Goal: Task Accomplishment & Management: Manage account settings

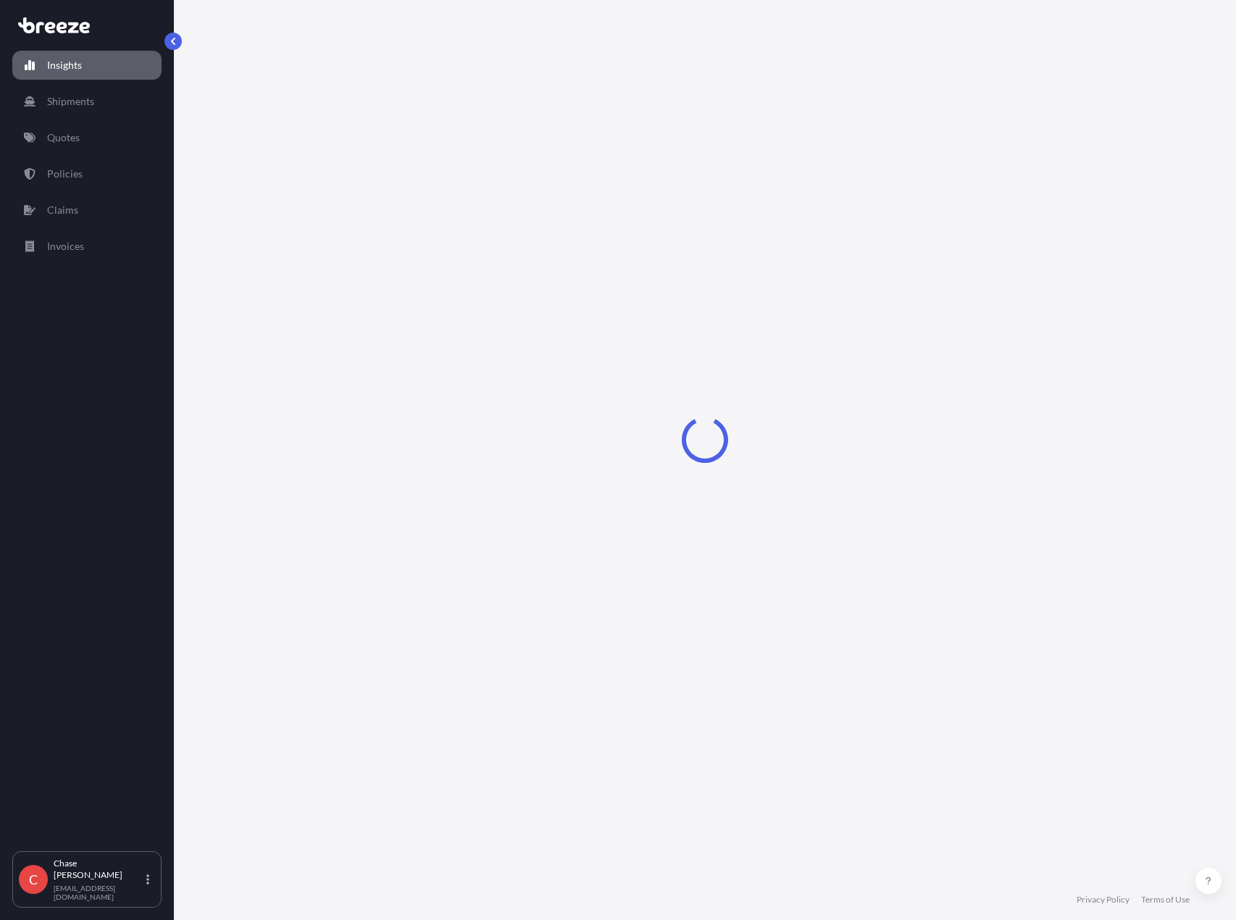
select select "2025"
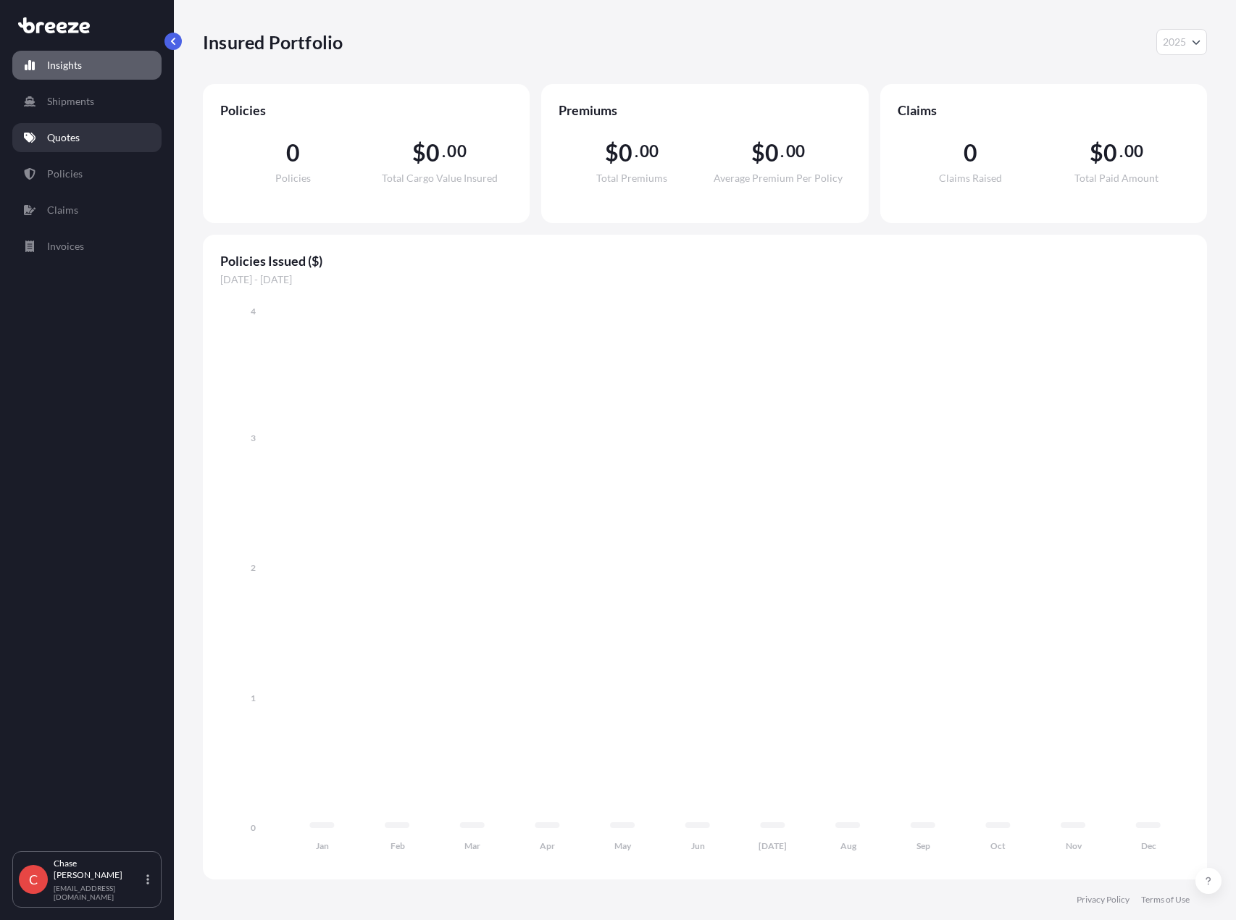
click at [65, 142] on p "Quotes" at bounding box center [63, 137] width 33 height 14
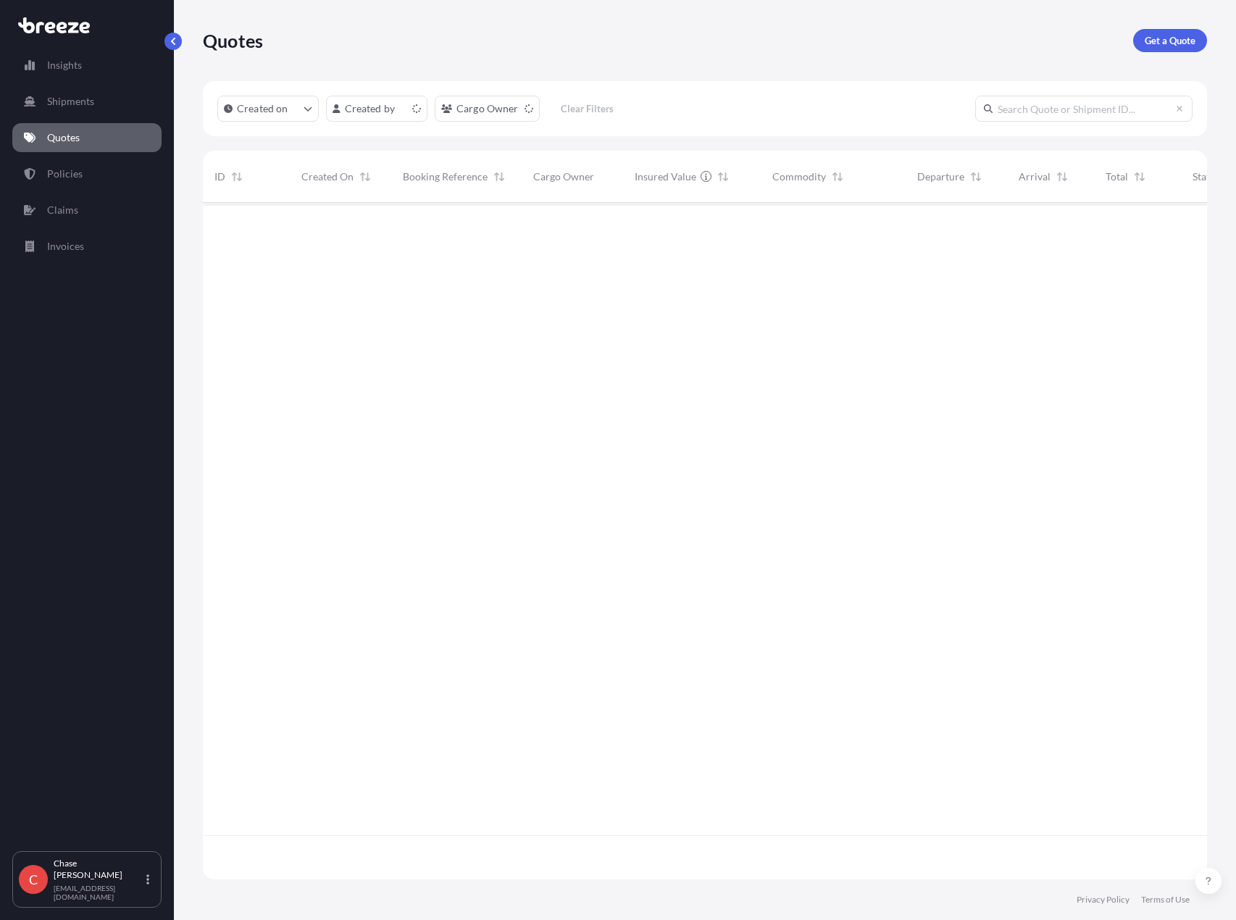
scroll to position [674, 994]
click at [338, 228] on span "[DATE] [PERSON_NAME]" at bounding box center [341, 227] width 78 height 28
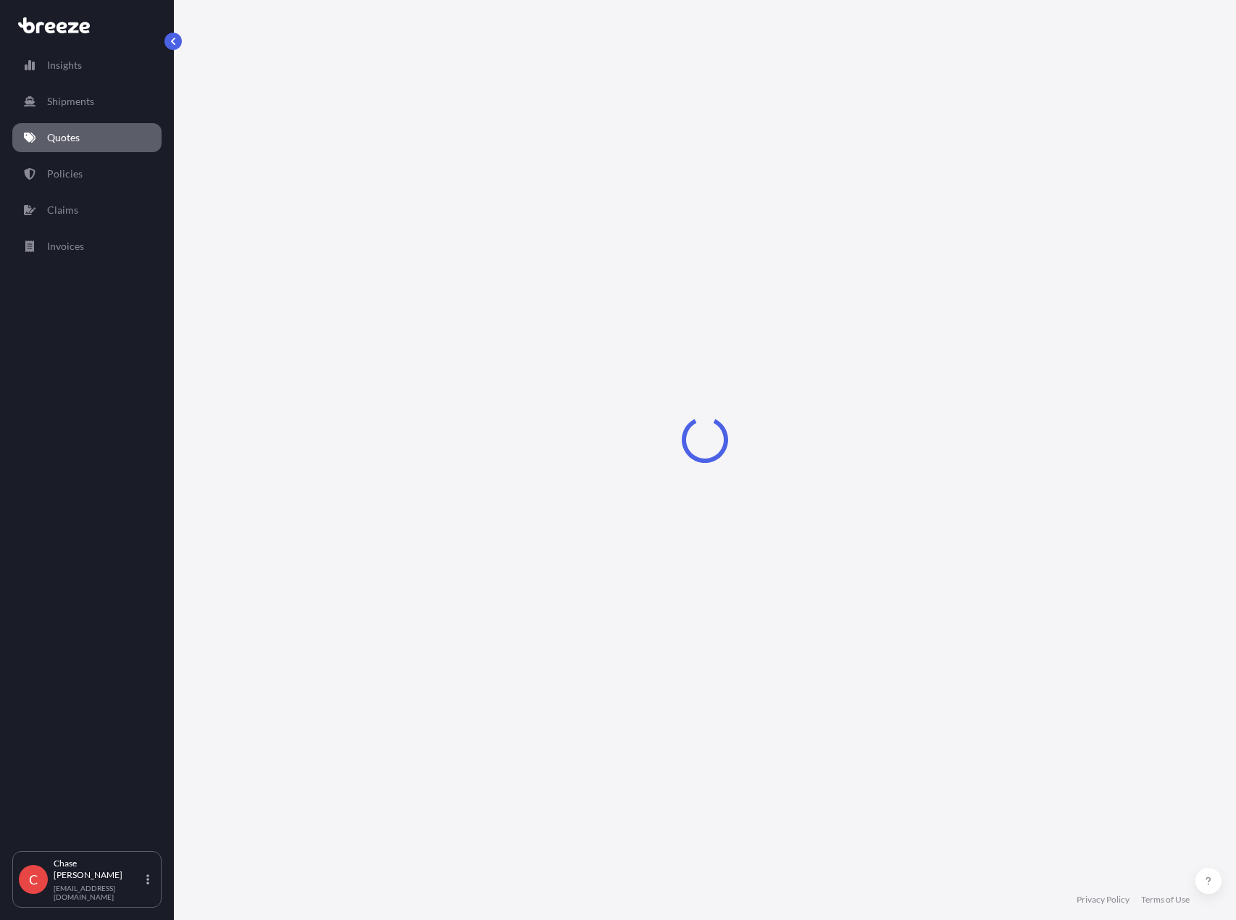
select select "Road"
select select "2"
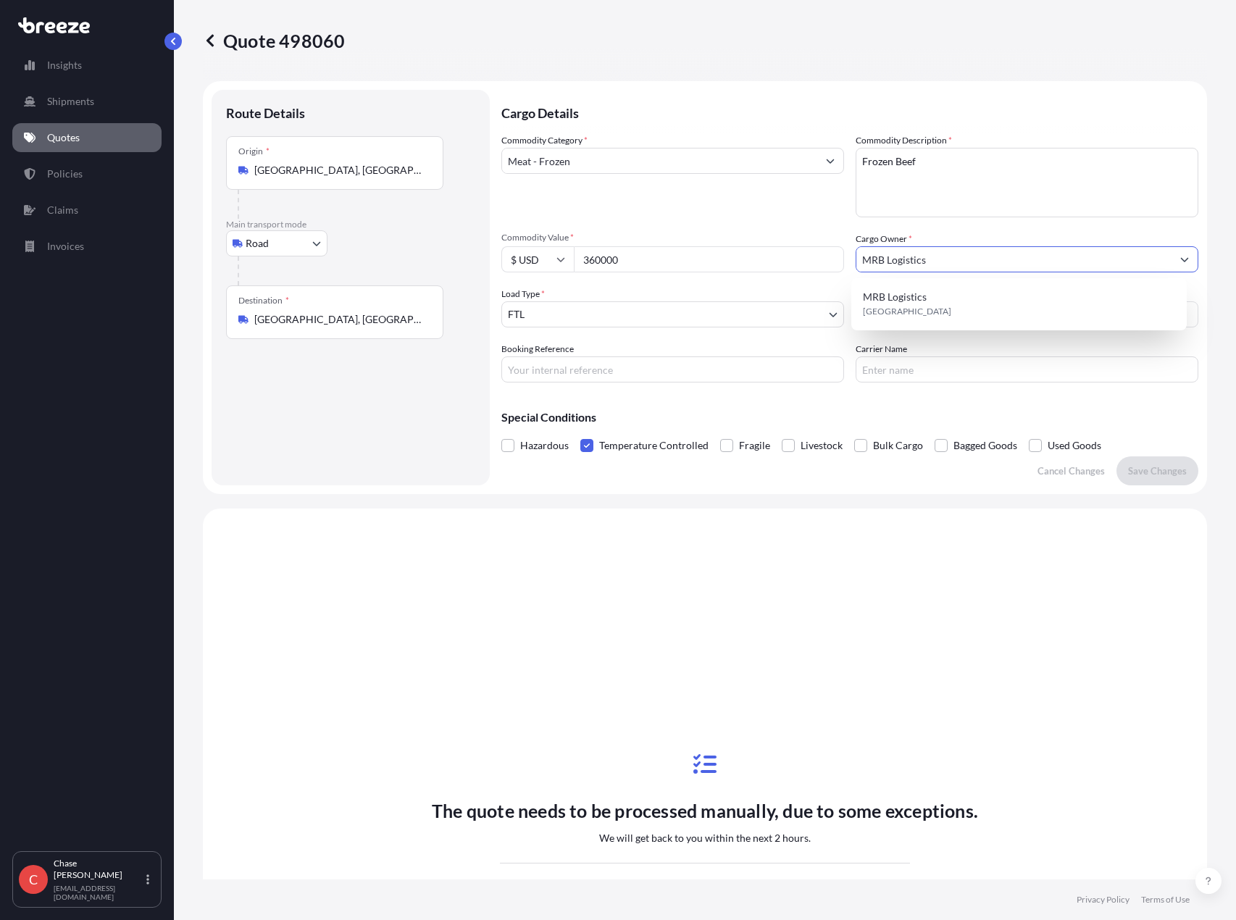
drag, startPoint x: 944, startPoint y: 262, endPoint x: 791, endPoint y: 258, distance: 153.0
click at [791, 258] on div "Commodity Category * Meat - Frozen Commodity Description * Frozen Beef Commodit…" at bounding box center [850, 257] width 697 height 249
type input "IQ Foods"
click at [824, 223] on div "Commodity Category * Meat - Frozen Commodity Description * Frozen Beef Commodit…" at bounding box center [850, 257] width 697 height 249
click at [907, 256] on input "IQ Foods" at bounding box center [1014, 259] width 315 height 26
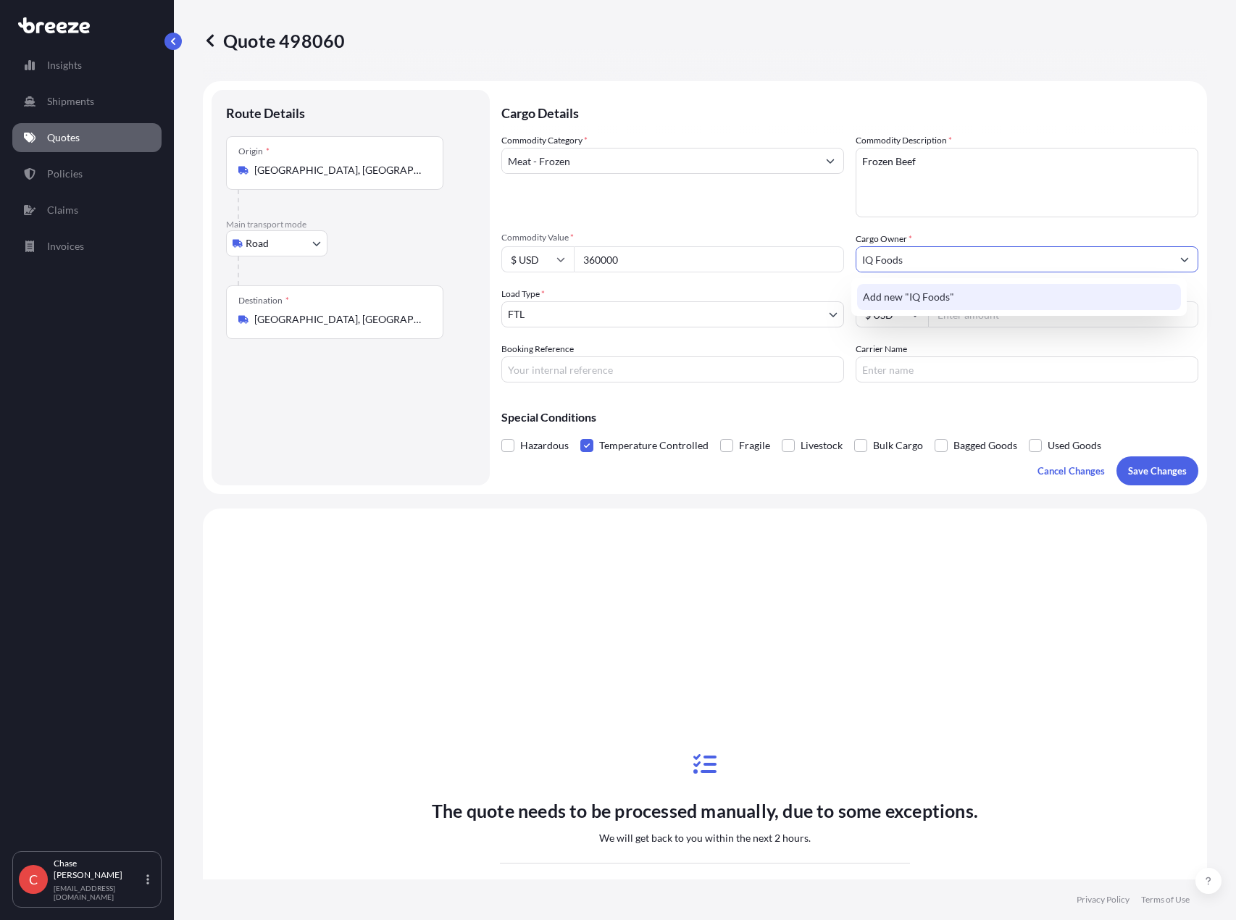
click at [888, 296] on span "Add new "IQ Foods"" at bounding box center [908, 297] width 91 height 14
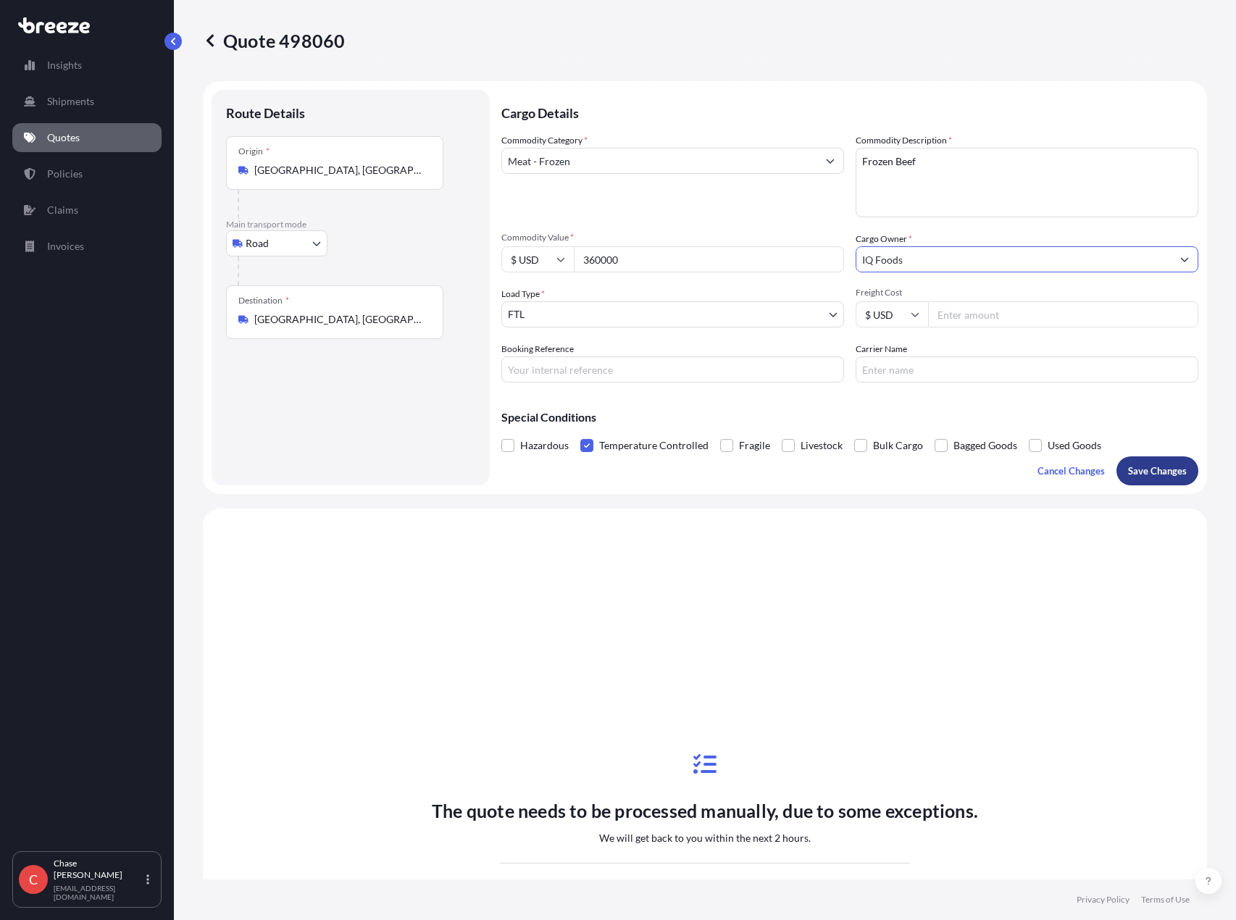
click at [1150, 470] on p "Save Changes" at bounding box center [1157, 471] width 59 height 14
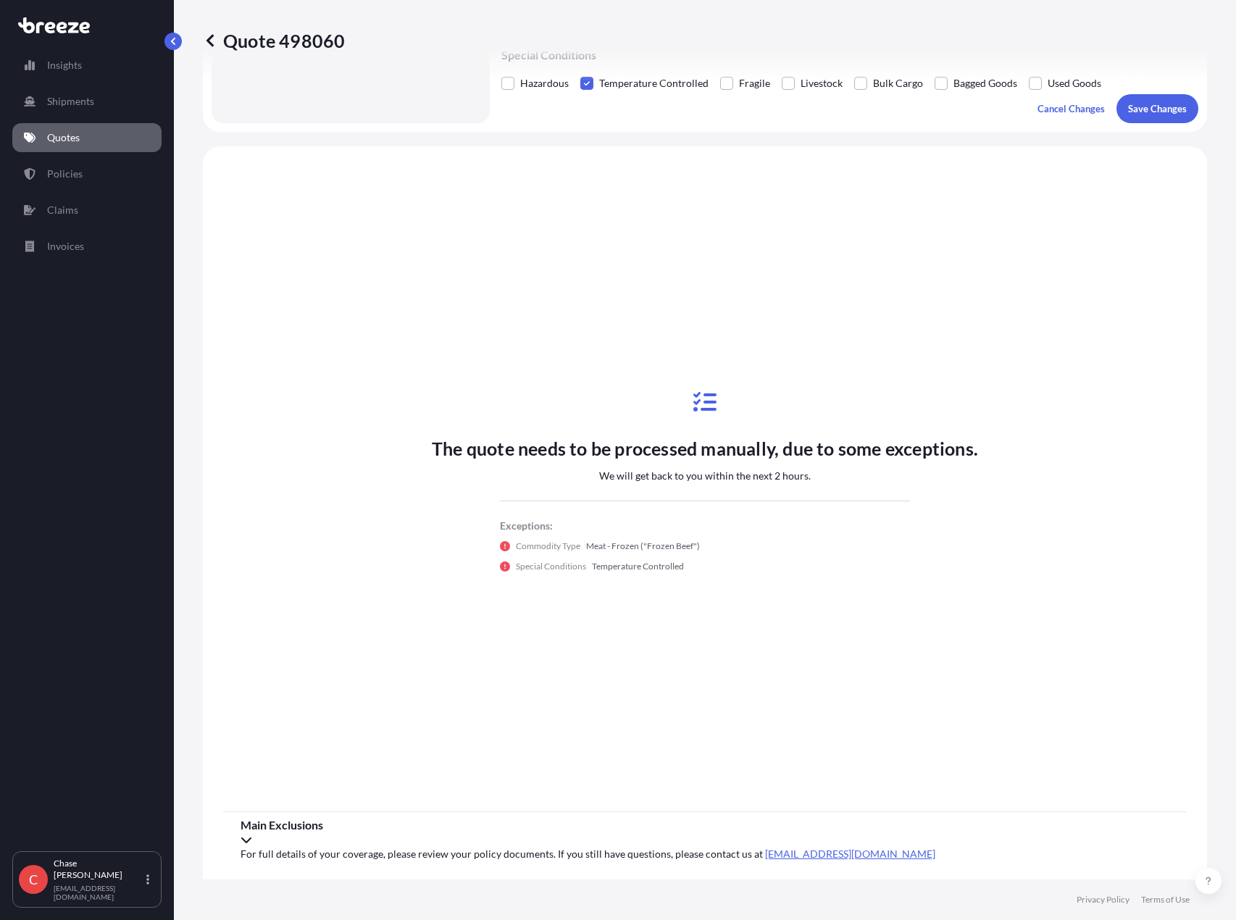
select select "Road"
select select "2"
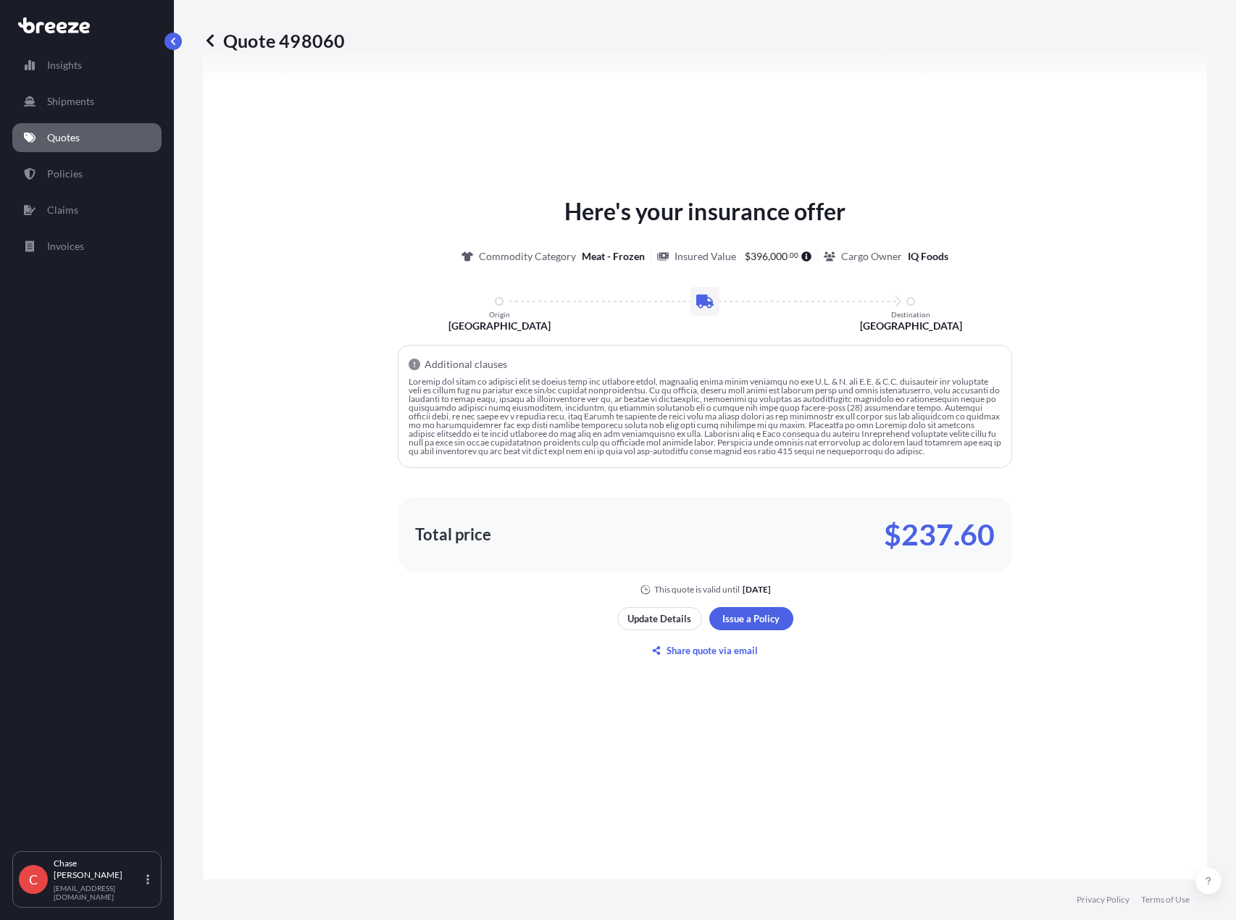
scroll to position [542, 0]
click at [210, 40] on icon at bounding box center [210, 40] width 14 height 14
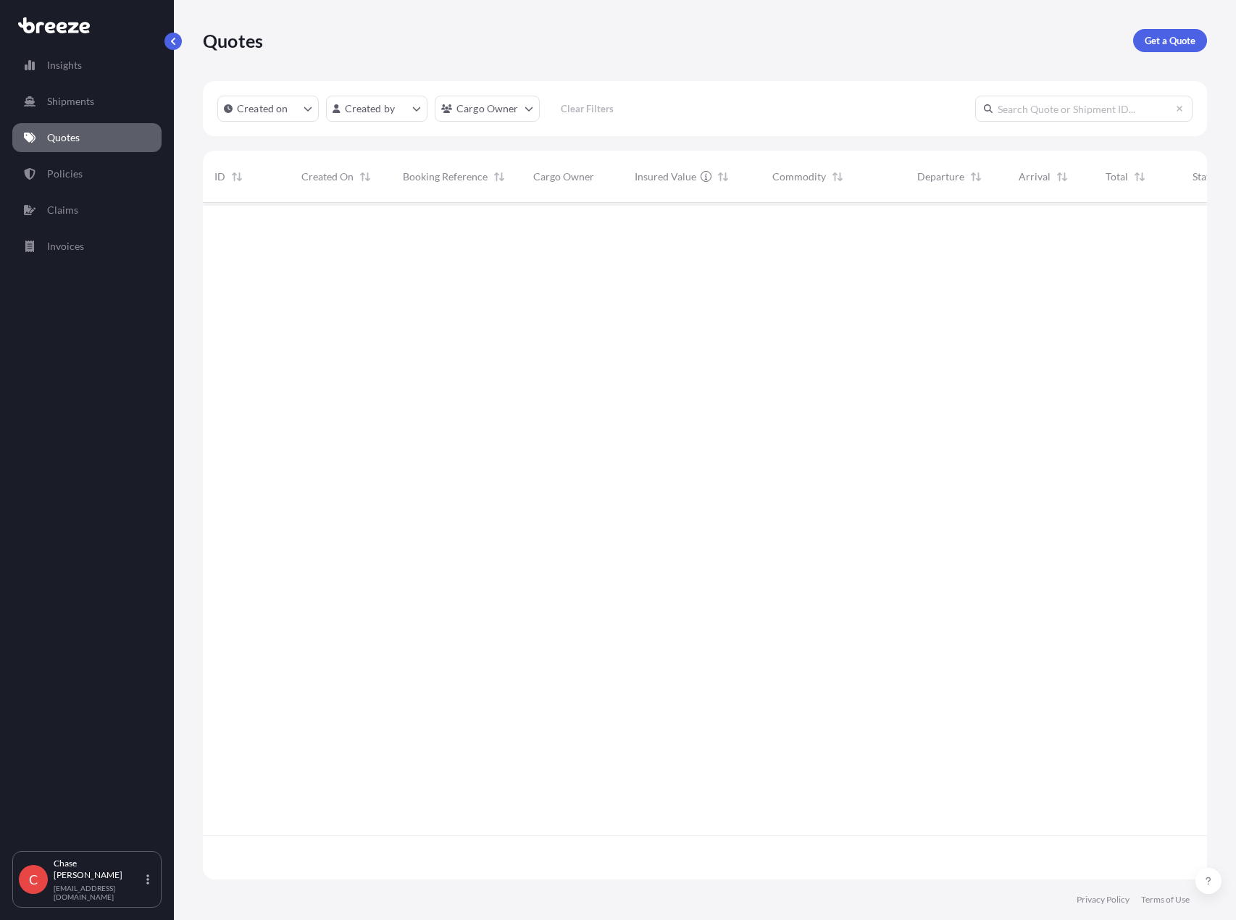
scroll to position [674, 994]
click at [656, 223] on span "396" at bounding box center [649, 227] width 17 height 10
select select "Road"
select select "2"
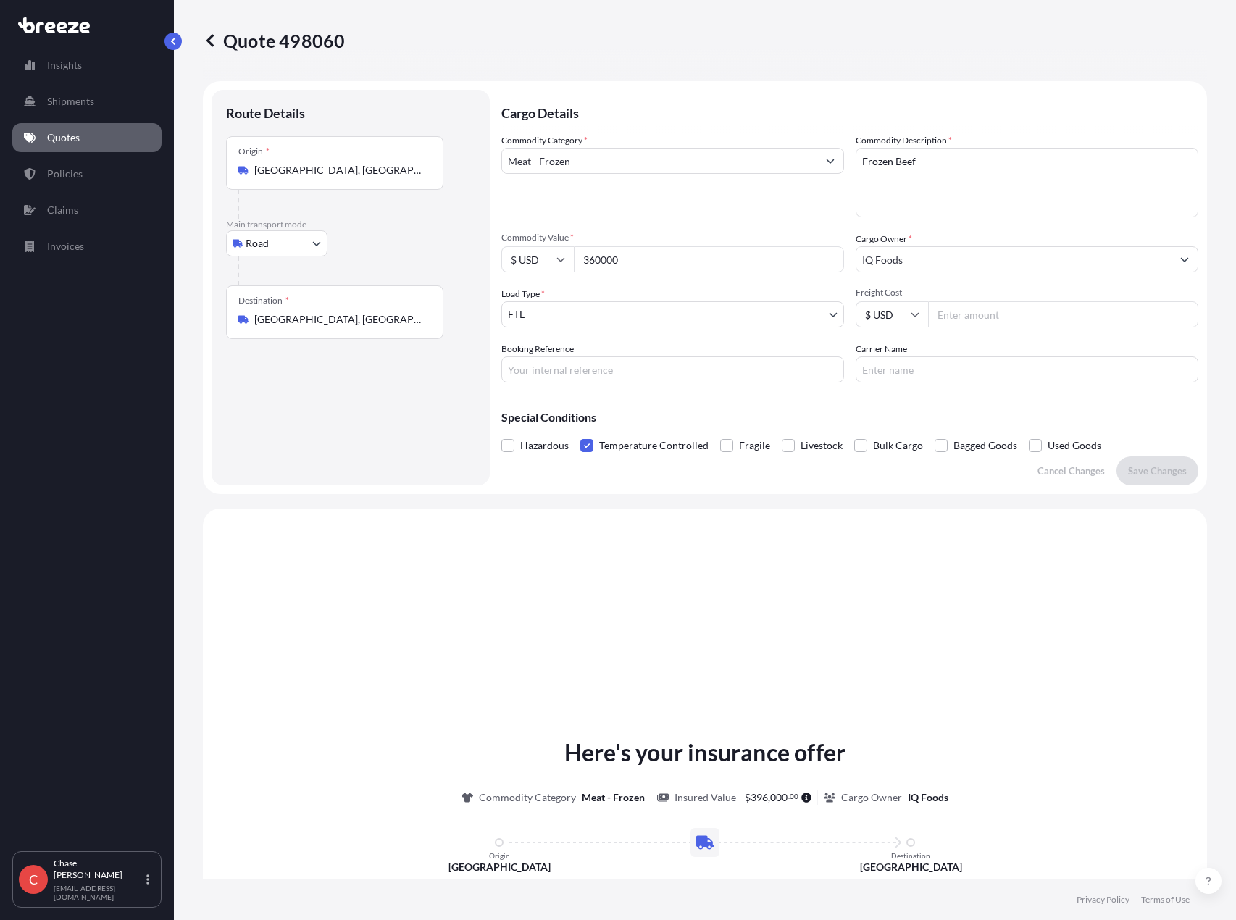
click at [586, 442] on span at bounding box center [587, 445] width 13 height 13
click at [581, 435] on input "Temperature Controlled" at bounding box center [581, 435] width 0 height 0
click at [1154, 471] on p "Save Changes" at bounding box center [1157, 471] width 59 height 14
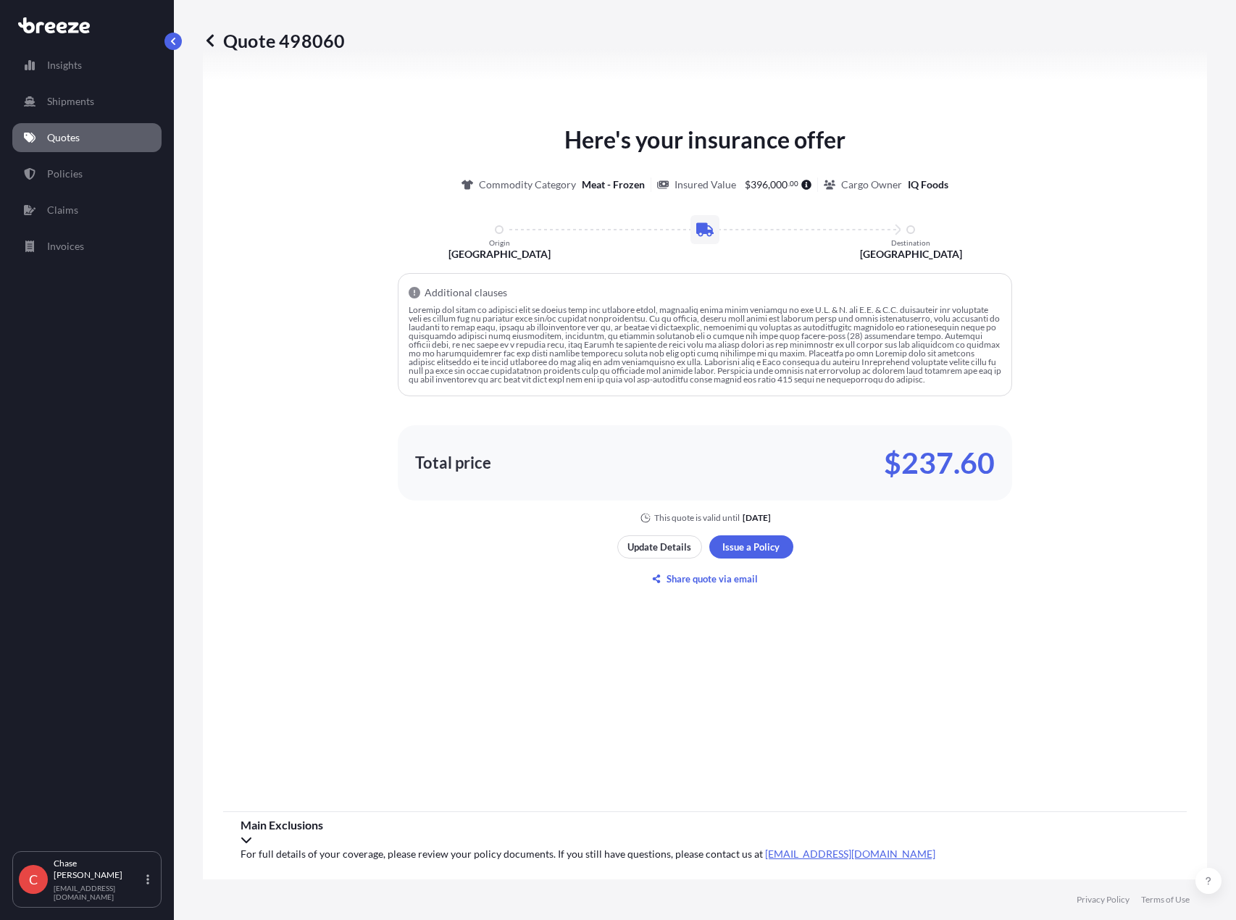
select select "Road"
select select "2"
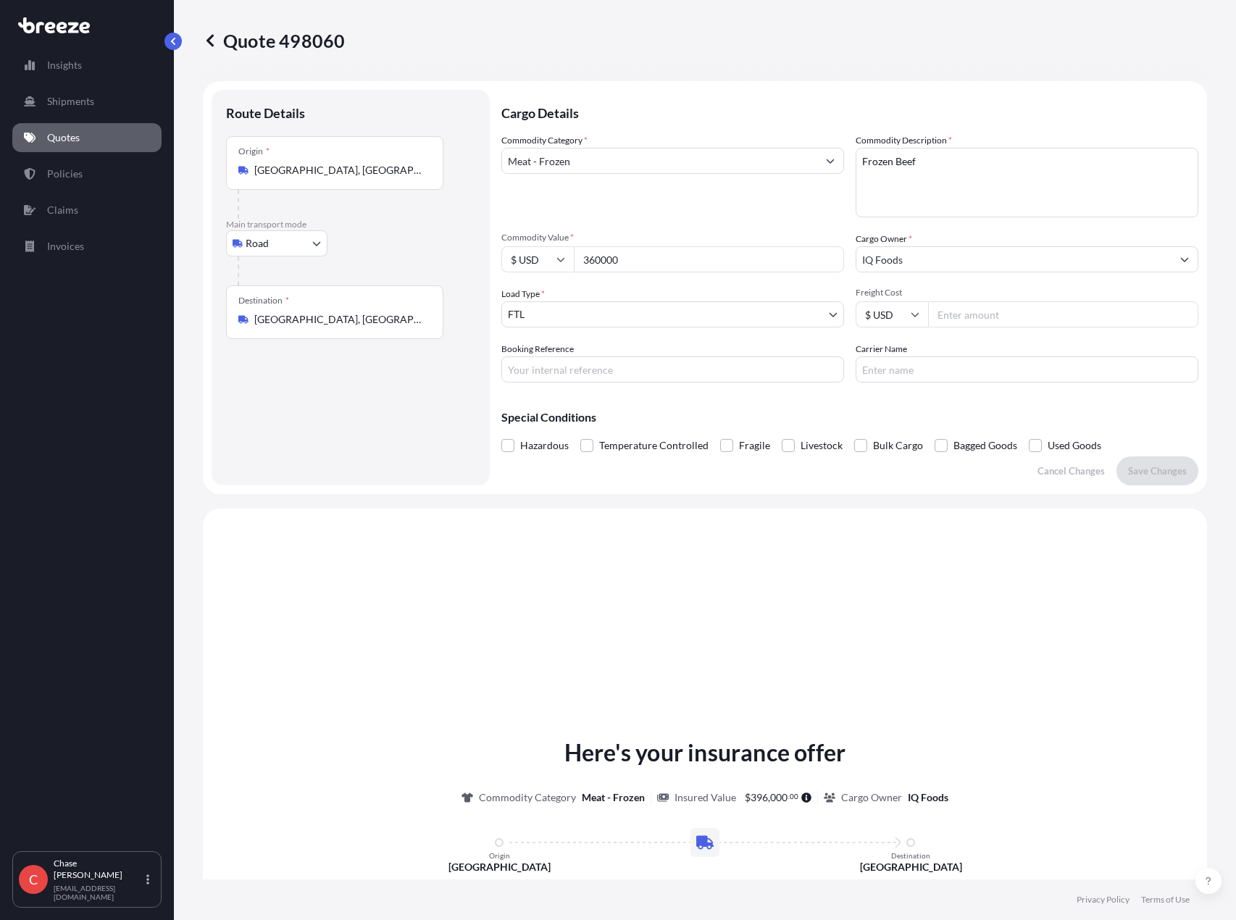
click at [620, 448] on span "Temperature Controlled" at bounding box center [653, 446] width 109 height 22
click at [581, 435] on input "Temperature Controlled" at bounding box center [581, 435] width 0 height 0
click at [1154, 470] on p "Save Changes" at bounding box center [1157, 471] width 59 height 14
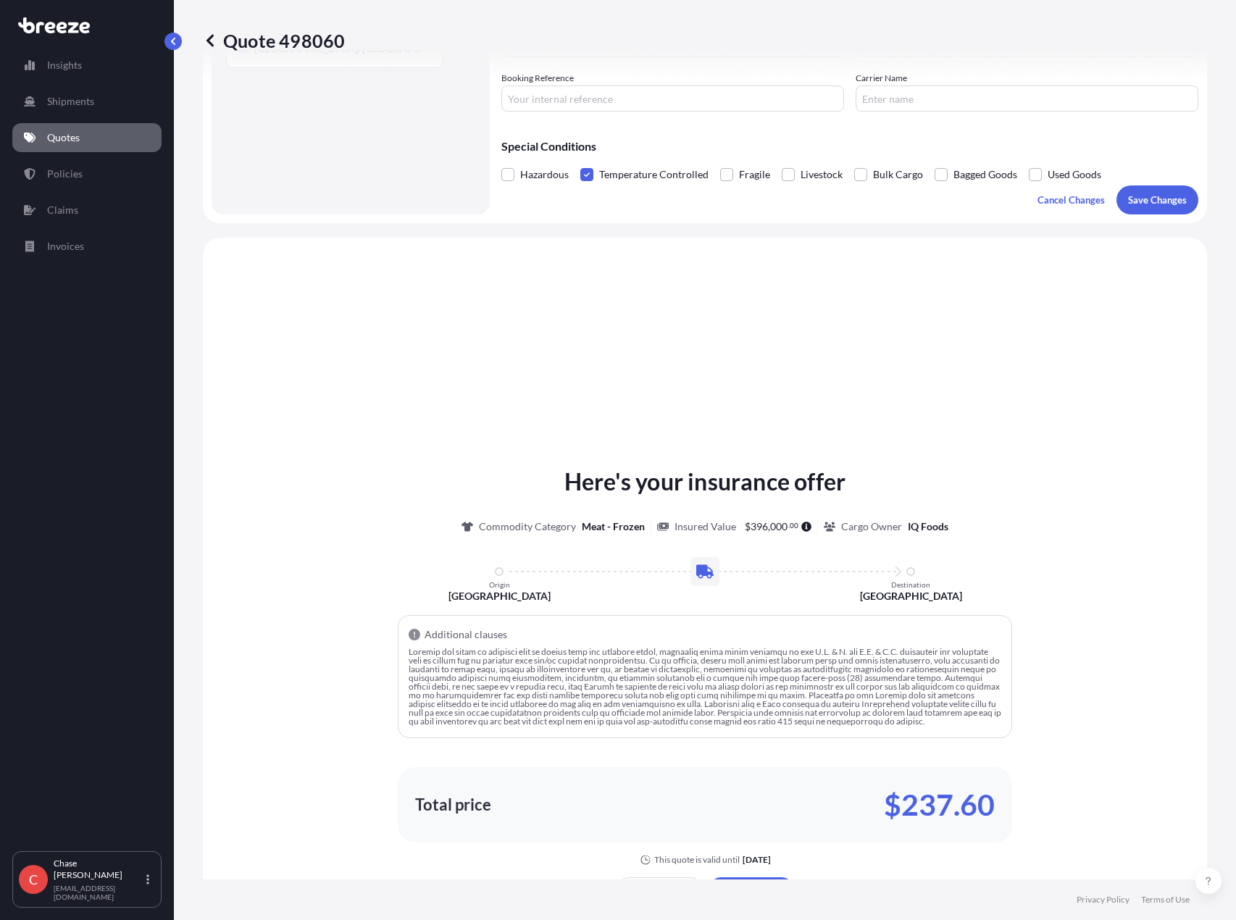
scroll to position [436, 0]
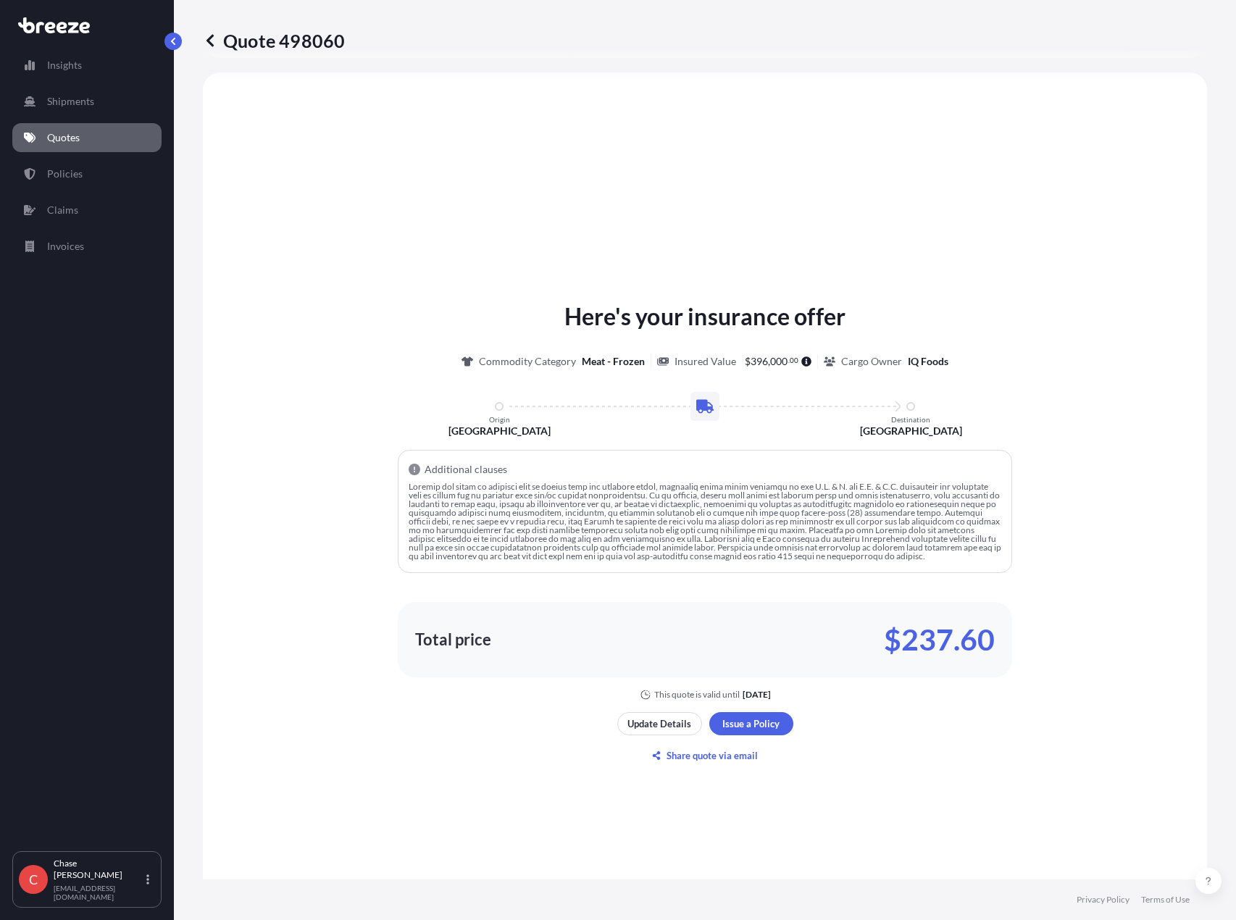
select select "Road"
select select "2"
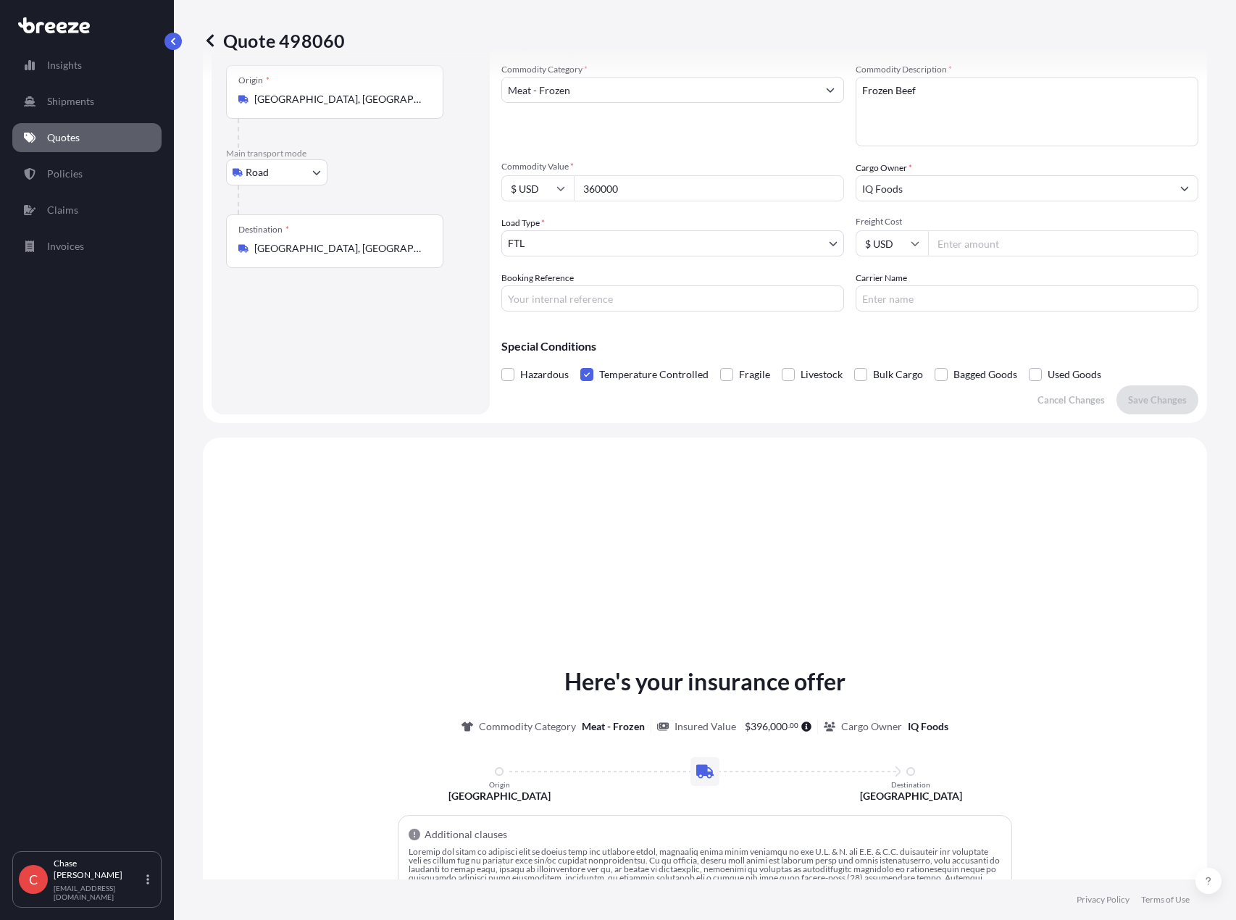
scroll to position [0, 0]
